Goal: Task Accomplishment & Management: Manage account settings

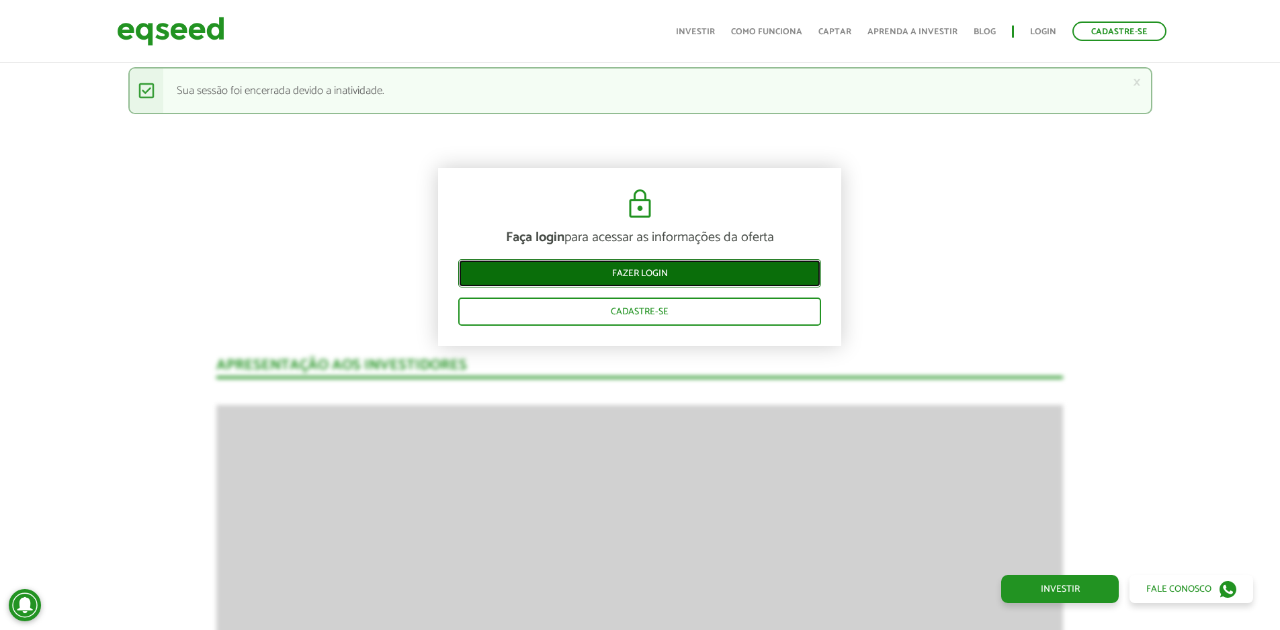
click at [681, 279] on link "Fazer login" at bounding box center [639, 273] width 363 height 28
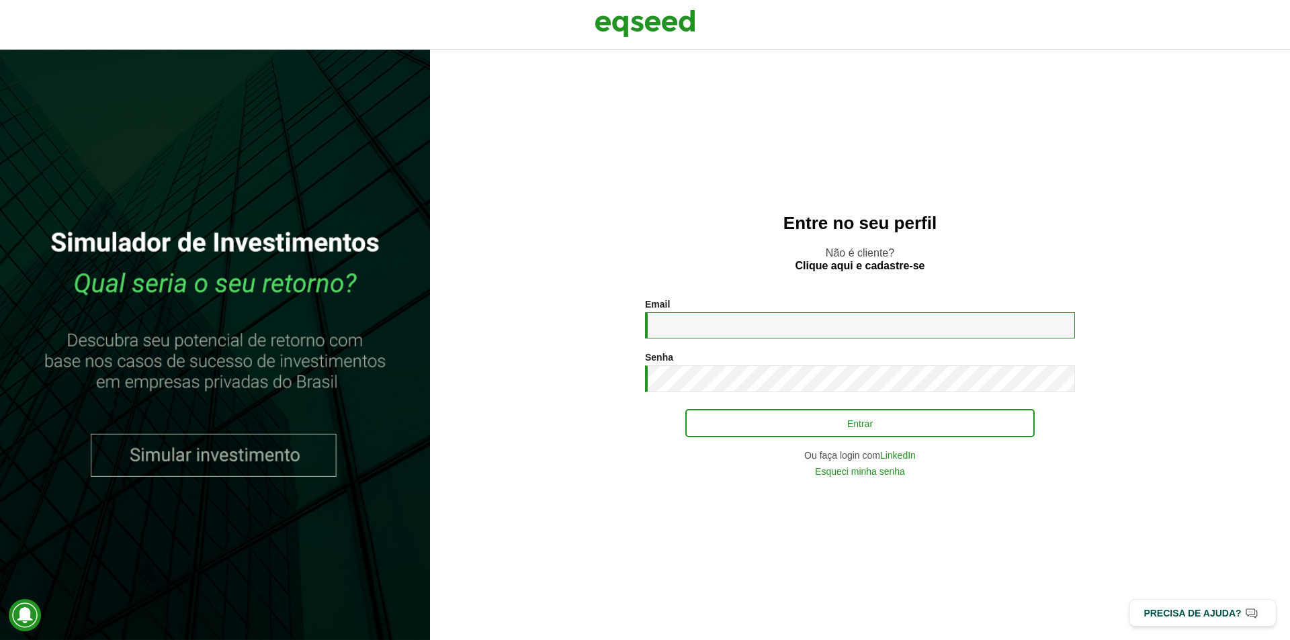
type input "**********"
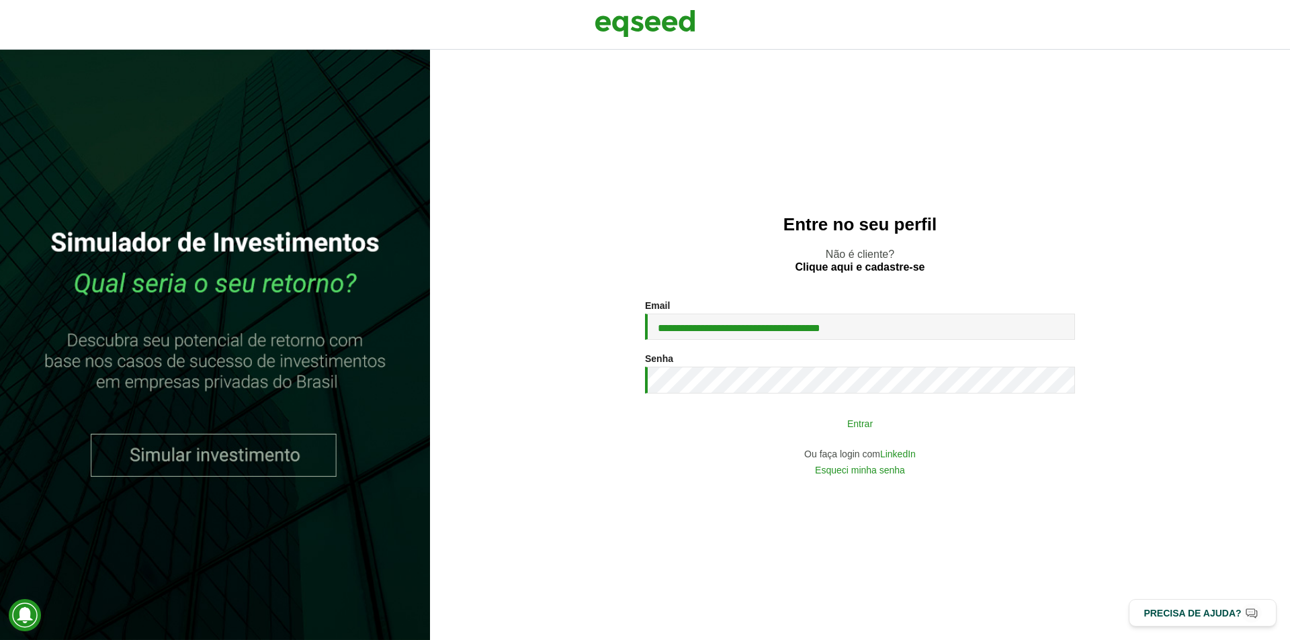
click at [728, 421] on button "Entrar" at bounding box center [859, 423] width 349 height 26
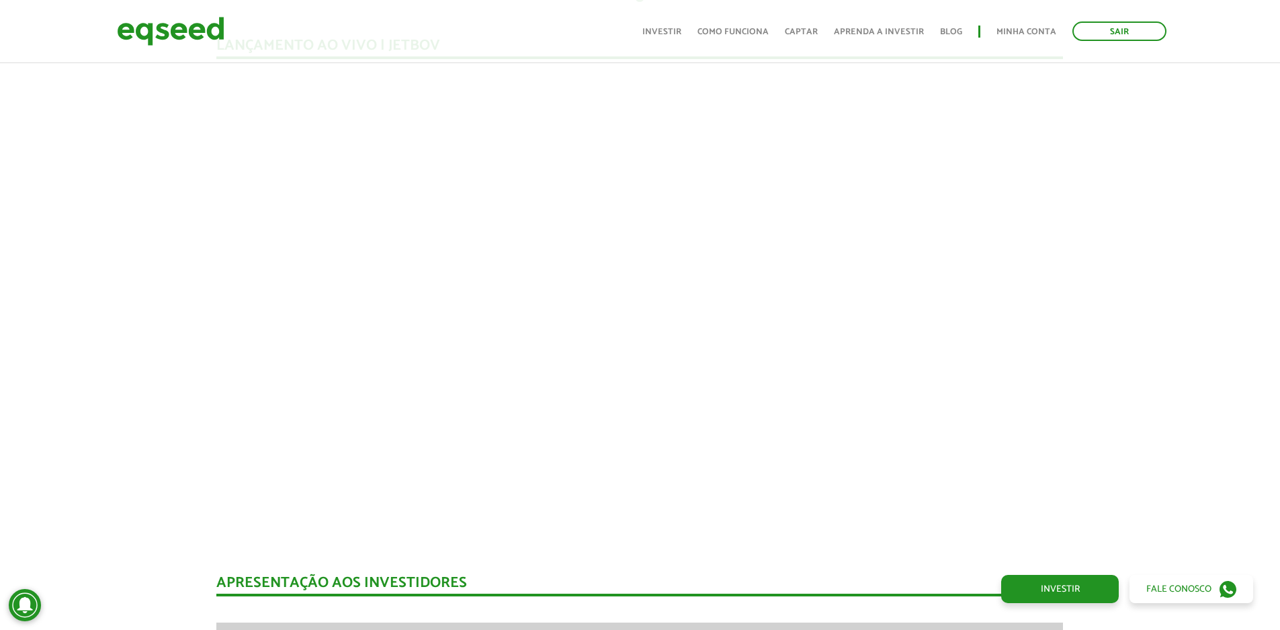
scroll to position [1184, 0]
